Goal: Ask a question: Seek information or help from site administrators or community

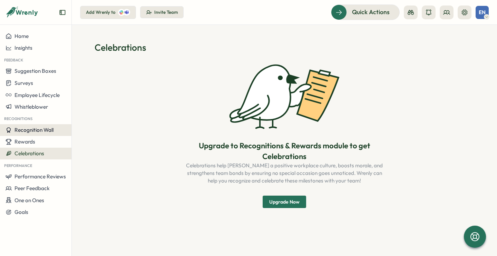
click at [28, 128] on span "Recognition Wall" at bounding box center [34, 130] width 39 height 7
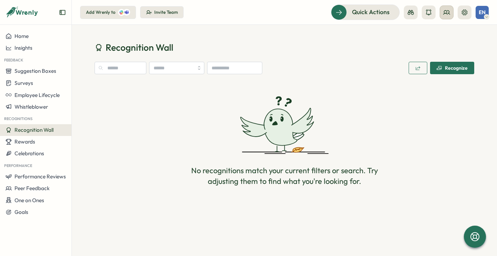
click at [450, 13] on button at bounding box center [447, 13] width 14 height 14
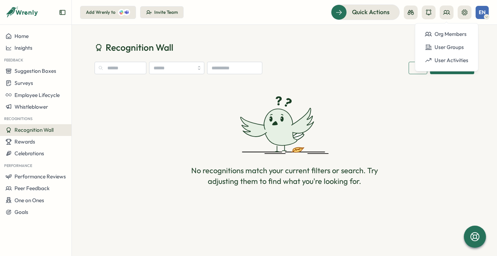
click at [458, 13] on div at bounding box center [438, 13] width 68 height 14
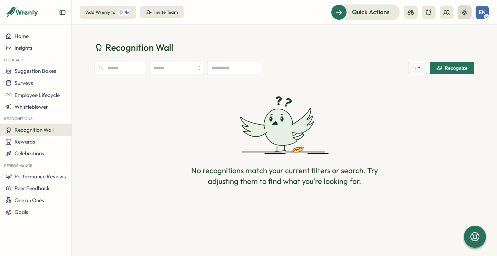
click at [467, 14] on icon at bounding box center [465, 12] width 6 height 6
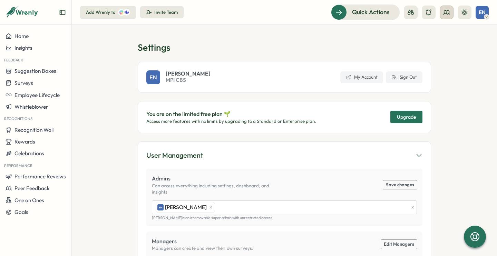
click at [446, 7] on button at bounding box center [447, 13] width 14 height 14
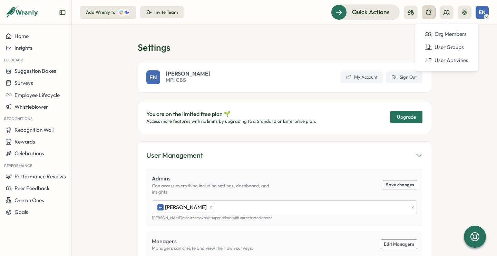
click at [429, 10] on icon at bounding box center [428, 12] width 7 height 7
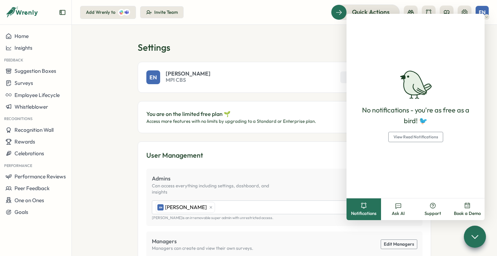
click at [421, 7] on div at bounding box center [438, 13] width 68 height 14
click at [429, 7] on button at bounding box center [429, 13] width 14 height 14
click at [429, 8] on button at bounding box center [429, 13] width 14 height 14
click at [419, 7] on div at bounding box center [438, 13] width 68 height 14
click at [411, 8] on button at bounding box center [411, 13] width 14 height 14
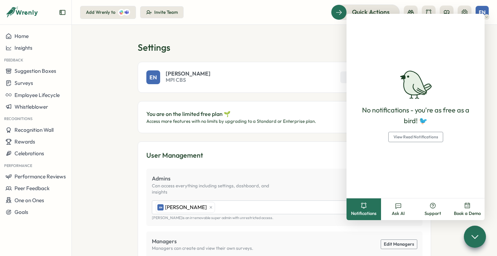
click at [330, 32] on section "Settings EN Emma Nes MPI CBS My Account Sign Out You are on the limited free pl…" at bounding box center [284, 140] width 425 height 231
click at [335, 35] on section "Settings EN Emma Nes MPI CBS My Account Sign Out You are on the limited free pl…" at bounding box center [284, 140] width 425 height 231
click at [281, 38] on section "Settings EN Emma Nes MPI CBS My Account Sign Out You are on the limited free pl…" at bounding box center [284, 140] width 425 height 231
click at [124, 23] on header "Add Wrenly to Invite Team Quick Actions EN" at bounding box center [284, 12] width 425 height 25
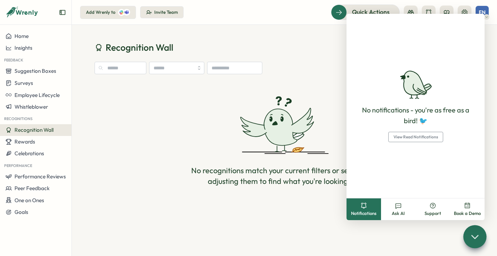
click at [482, 243] on div at bounding box center [474, 236] width 23 height 23
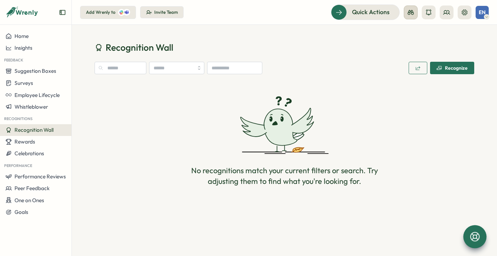
click at [413, 15] on icon at bounding box center [411, 12] width 6 height 5
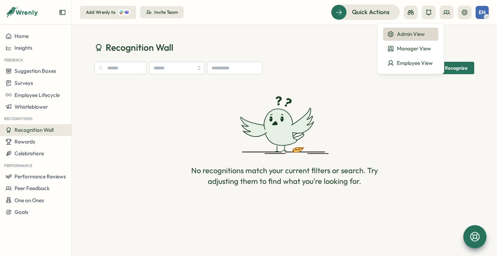
click at [408, 32] on div "Admin View" at bounding box center [410, 34] width 47 height 8
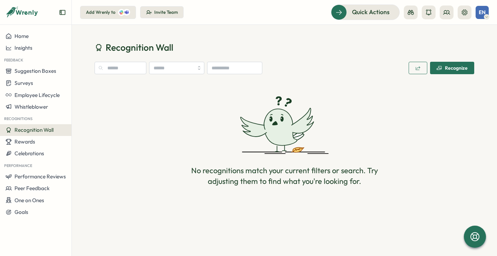
click at [270, 150] on icon at bounding box center [284, 125] width 88 height 58
click at [63, 12] on icon "Expand sidebar" at bounding box center [62, 12] width 7 height 7
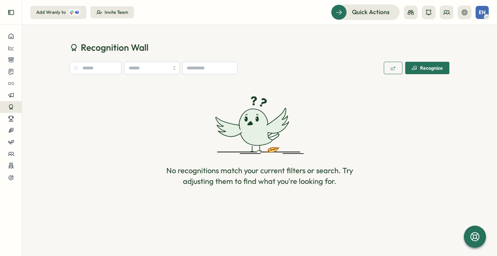
click at [12, 14] on icon "Expand sidebar" at bounding box center [11, 12] width 7 height 7
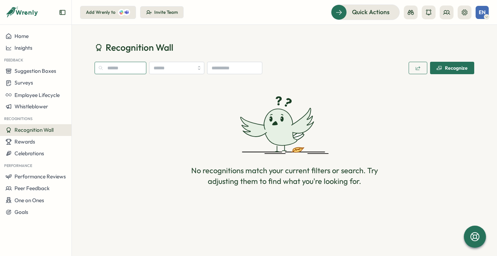
click at [128, 69] on input "text" at bounding box center [121, 68] width 52 height 12
click at [474, 237] on icon at bounding box center [475, 237] width 12 height 12
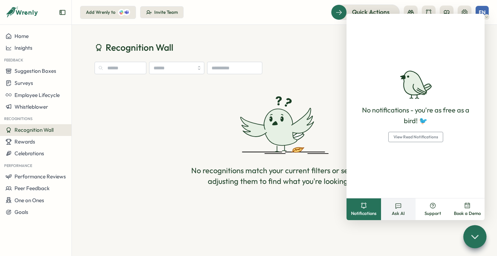
click at [403, 208] on button "Ask AI" at bounding box center [398, 210] width 35 height 22
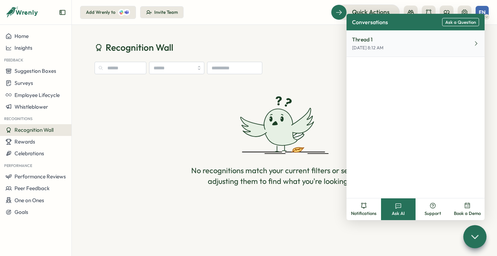
click at [400, 45] on button "Thread [DATE] 8:12 AM" at bounding box center [416, 43] width 138 height 27
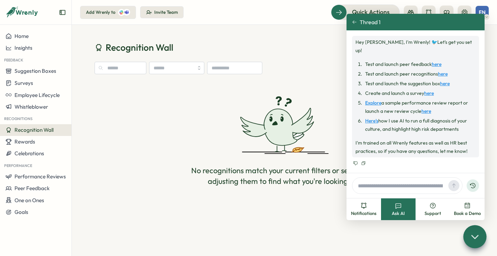
click at [366, 185] on input "text" at bounding box center [400, 186] width 90 height 10
type input "**********"
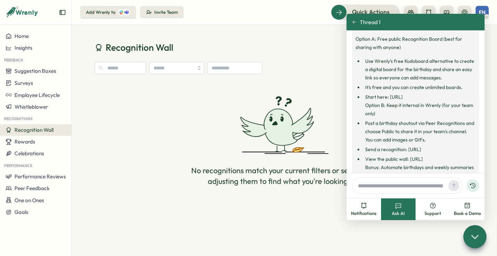
scroll to position [180, 0]
drag, startPoint x: 426, startPoint y: 97, endPoint x: 388, endPoint y: 88, distance: 38.3
click at [388, 93] on li "Start here: [URL] Option B: Keep it internal in Wrenly (for your team only)" at bounding box center [419, 105] width 113 height 25
copy li "[URL]"
